Goal: Information Seeking & Learning: Learn about a topic

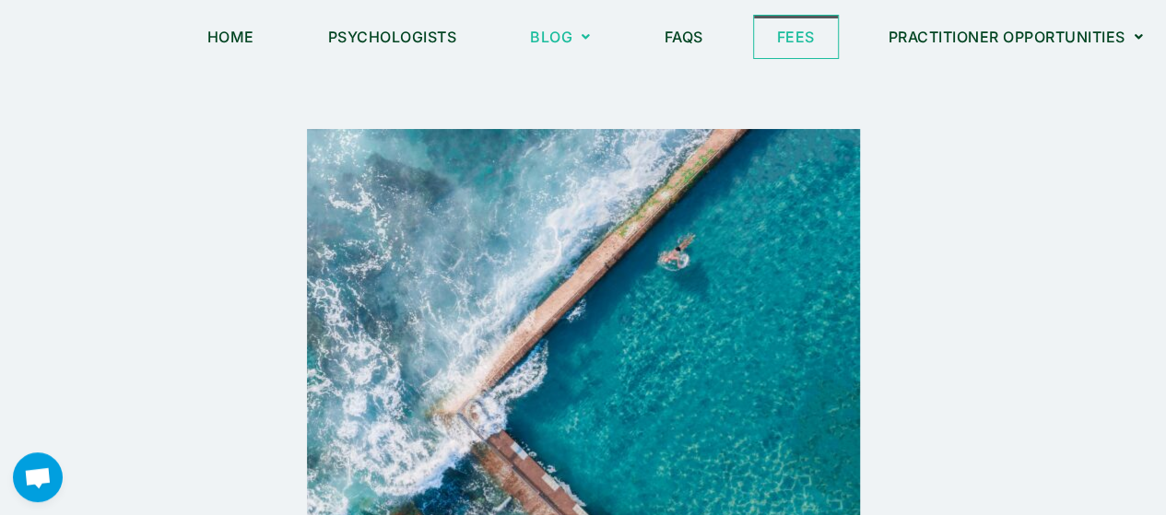
click at [777, 40] on link "Fees" at bounding box center [796, 37] width 84 height 42
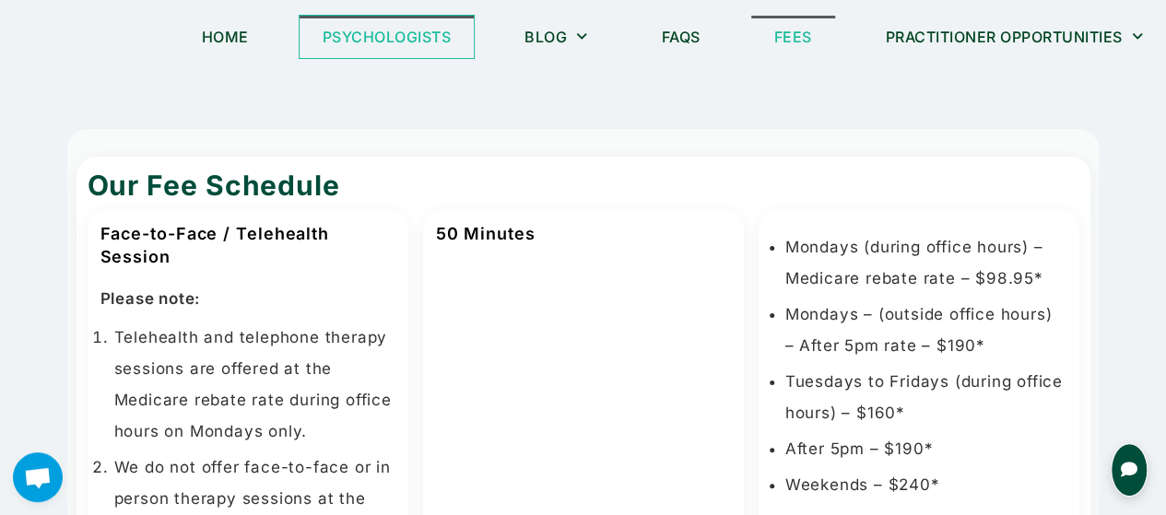
click at [382, 37] on link "Psychologists" at bounding box center [387, 37] width 175 height 42
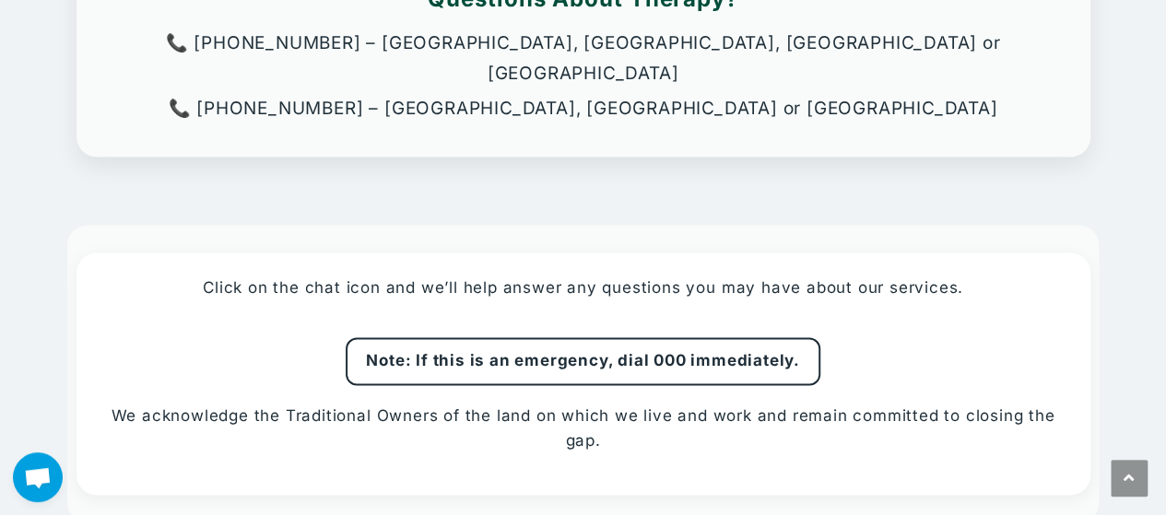
scroll to position [1290, 0]
